Goal: Information Seeking & Learning: Learn about a topic

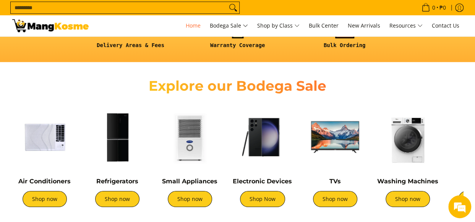
scroll to position [229, 0]
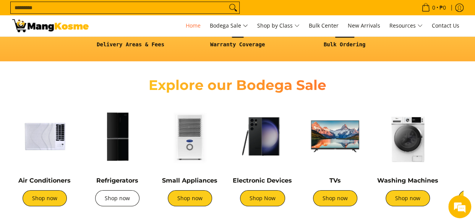
click at [130, 196] on link "Shop now" at bounding box center [117, 198] width 44 height 16
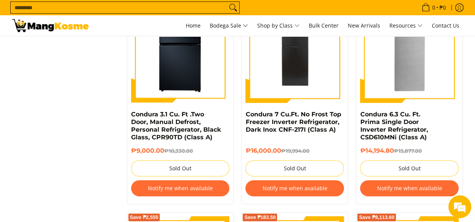
scroll to position [1224, 0]
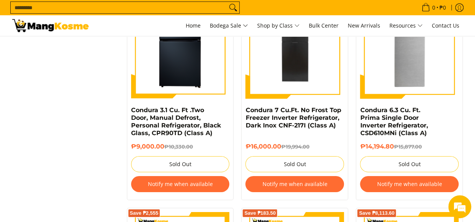
click at [181, 176] on button "Notify me when available" at bounding box center [180, 184] width 99 height 16
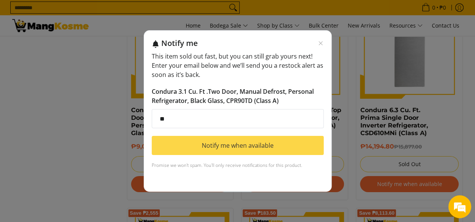
type input "**********"
click at [218, 147] on button "Notify me when available" at bounding box center [238, 145] width 172 height 19
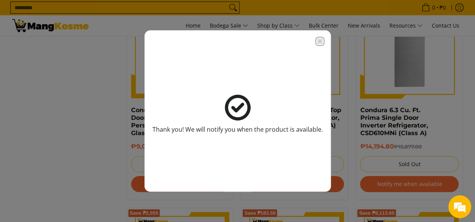
click at [319, 41] on icon "Close modal" at bounding box center [320, 41] width 4 height 4
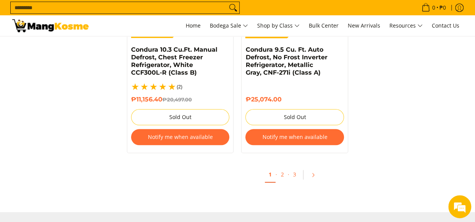
scroll to position [1705, 0]
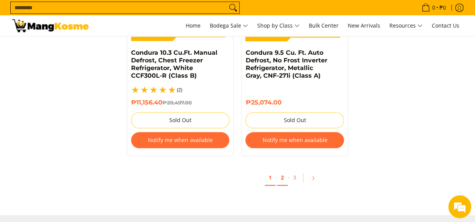
click at [282, 170] on link "2" at bounding box center [282, 178] width 11 height 16
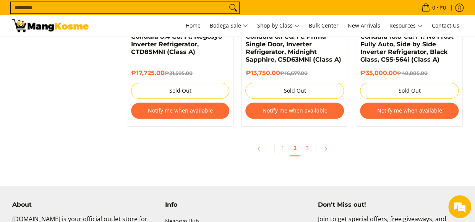
scroll to position [1759, 0]
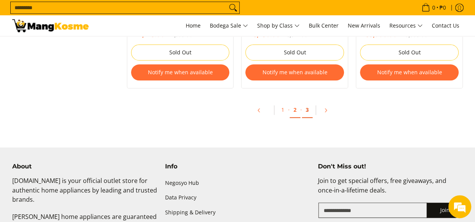
click at [307, 110] on link "3" at bounding box center [307, 110] width 11 height 16
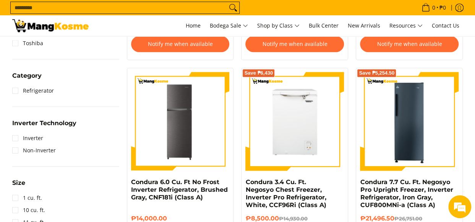
scroll to position [344, 0]
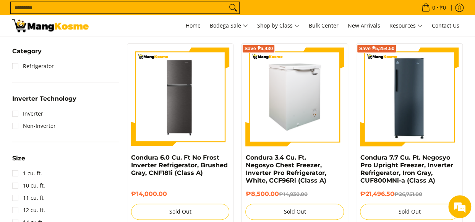
click at [282, 117] on img at bounding box center [295, 96] width 99 height 99
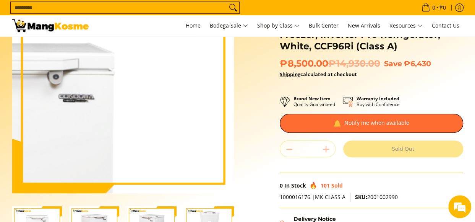
scroll to position [115, 0]
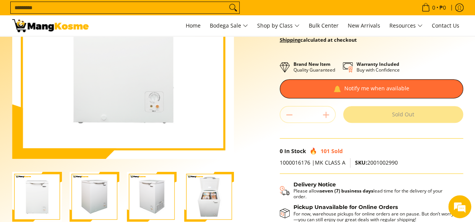
click at [84, 193] on img "Condura 3.4 Cu. Ft. Negosyo Chest Freezer, Inverter Pro Refrigerator, White, CC…" at bounding box center [95, 197] width 50 height 50
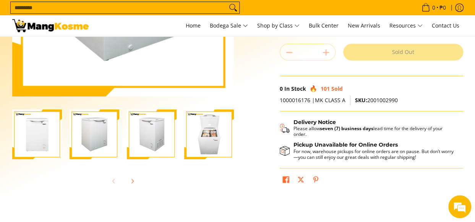
scroll to position [191, 0]
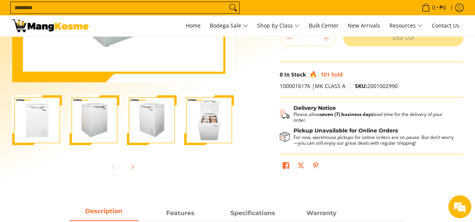
click at [156, 133] on img "Condura 3.4 Cu. Ft. Negosyo Chest Freezer, Inverter Pro Refrigerator, White, CC…" at bounding box center [152, 120] width 50 height 50
click at [201, 123] on img "Condura 3.4 Cu. Ft. Negosyo Chest Freezer, Inverter Pro Refrigerator, White, CC…" at bounding box center [209, 120] width 50 height 50
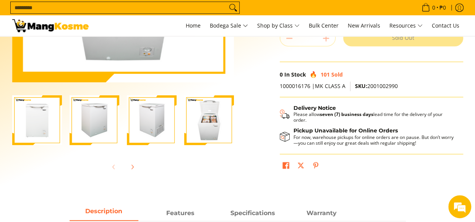
click at [197, 122] on img "Condura 3.4 Cu. Ft. Negosyo Chest Freezer, Inverter Pro Refrigerator, White, CC…" at bounding box center [209, 120] width 50 height 50
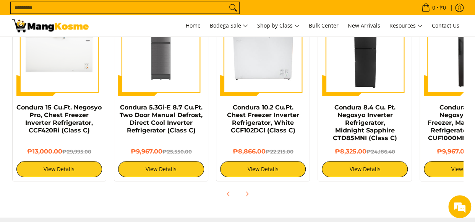
scroll to position [650, 0]
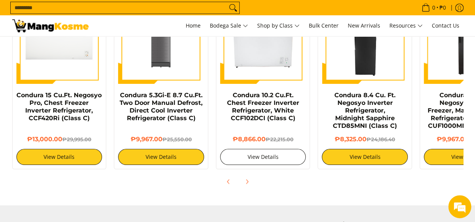
click at [260, 155] on link "View Details" at bounding box center [263, 157] width 86 height 16
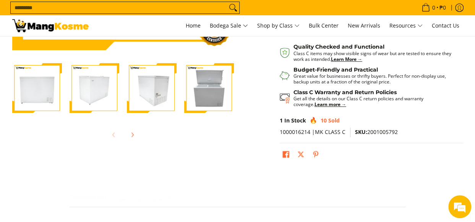
scroll to position [229, 0]
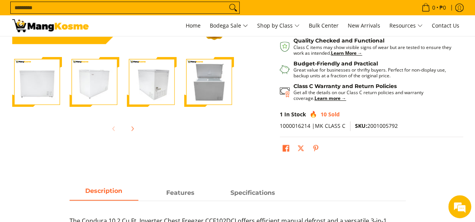
click at [102, 76] on img "Condura 10.2 Cu.Ft. Chest Freezer Inverter Refrigerator, White CCF102DCI (Class…" at bounding box center [95, 82] width 50 height 50
click at [203, 86] on img "Condura 10.2 Cu.Ft. Chest Freezer Inverter Refrigerator, White CCF102DCI (Class…" at bounding box center [209, 82] width 50 height 50
click at [204, 81] on img "Condura 10.2 Cu.Ft. Chest Freezer Inverter Refrigerator, White CCF102DCI (Class…" at bounding box center [209, 82] width 50 height 50
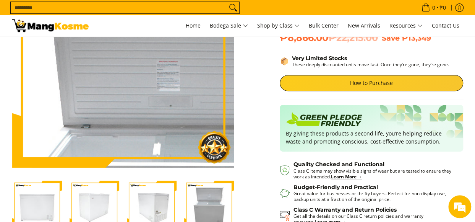
scroll to position [115, 0]
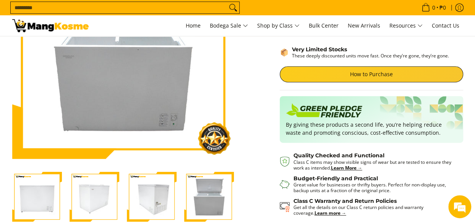
click at [146, 195] on img "Condura 10.2 Cu.Ft. Chest Freezer Inverter Refrigerator, White CCF102DCI (Class…" at bounding box center [152, 197] width 50 height 50
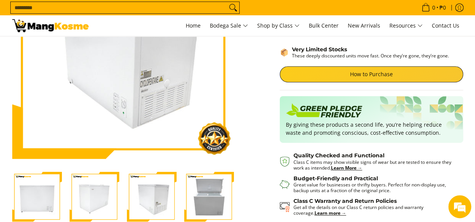
click at [91, 193] on img "Condura 10.2 Cu.Ft. Chest Freezer Inverter Refrigerator, White CCF102DCI (Class…" at bounding box center [95, 197] width 50 height 50
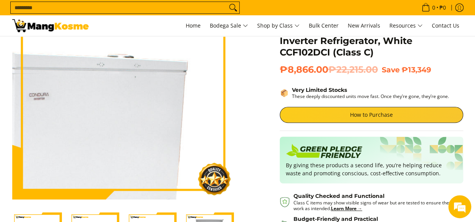
scroll to position [153, 0]
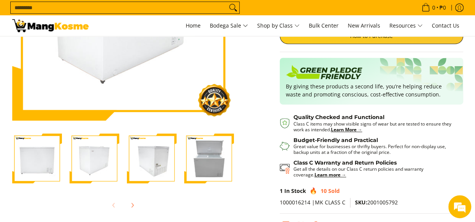
click at [40, 157] on img "Condura 10.2 Cu.Ft. Chest Freezer Inverter Refrigerator, White CCF102DCI (Class…" at bounding box center [37, 158] width 50 height 50
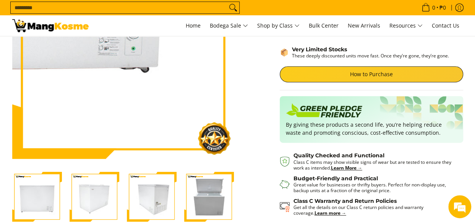
scroll to position [0, 0]
